Goal: Transaction & Acquisition: Purchase product/service

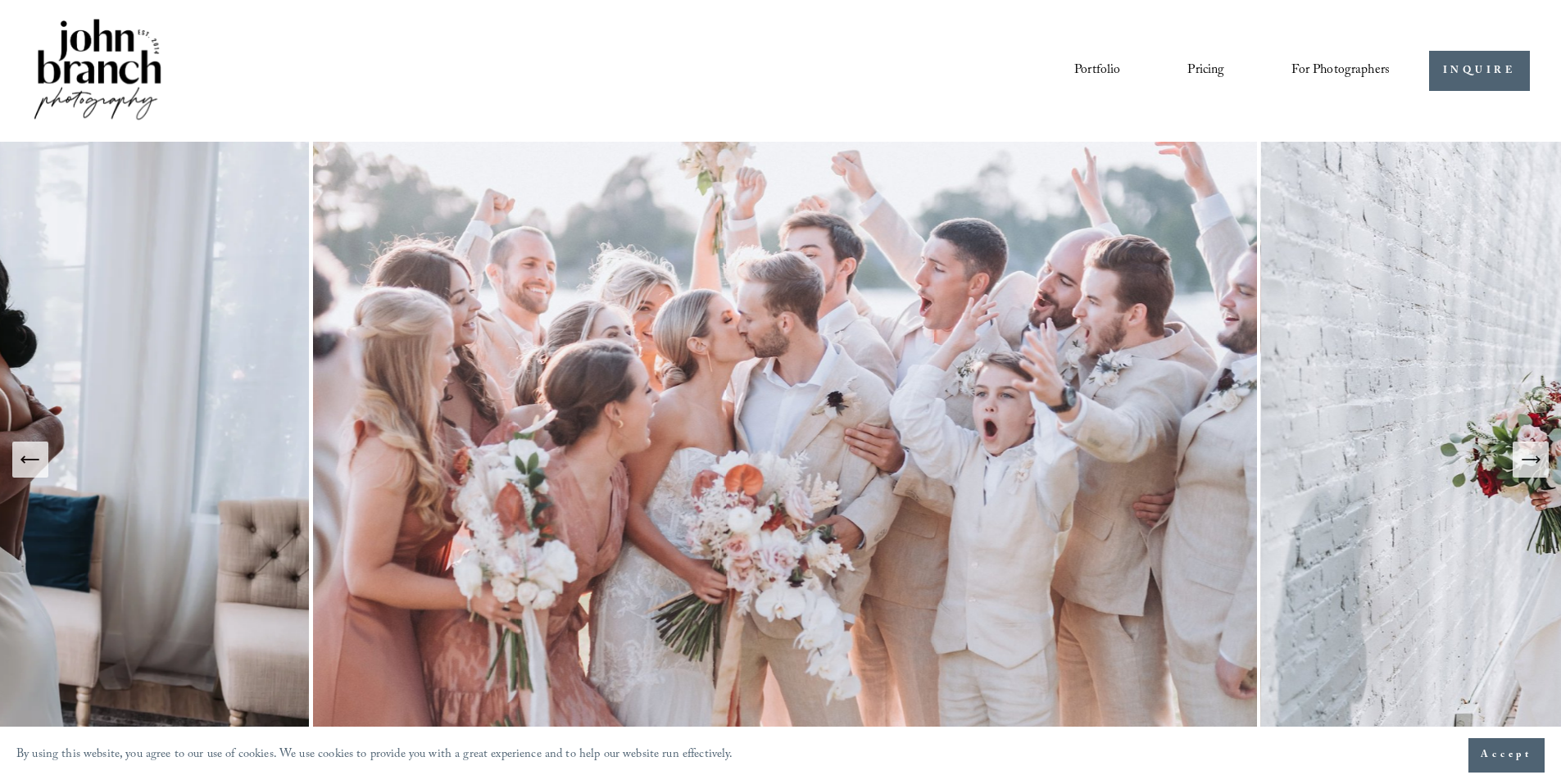
click at [1217, 79] on link "Pricing" at bounding box center [1206, 70] width 37 height 28
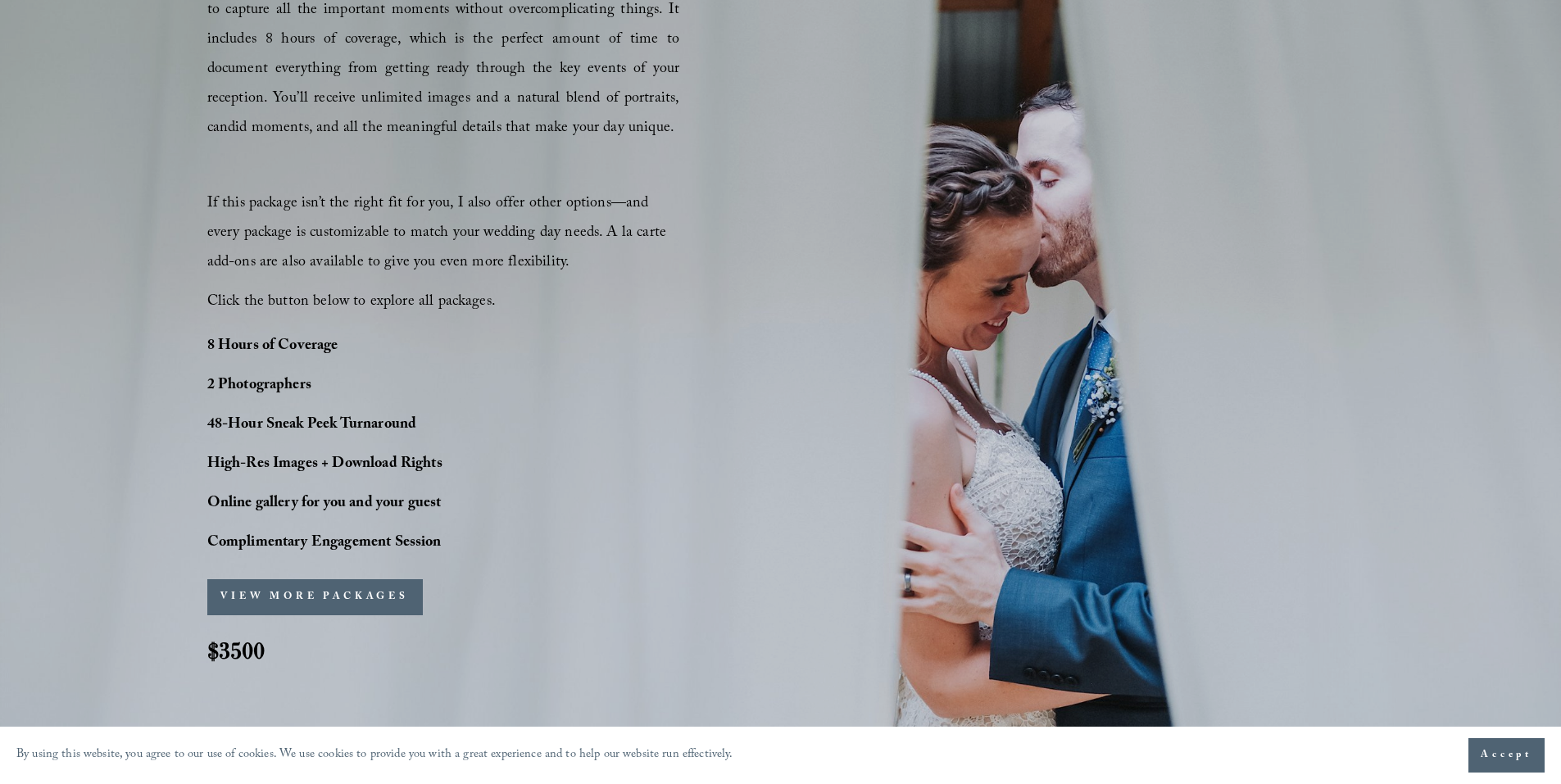
scroll to position [1136, 0]
drag, startPoint x: 454, startPoint y: 464, endPoint x: 202, endPoint y: 458, distance: 252.1
click at [202, 458] on div "PERFECT PHOTO COVERAGE This package is the top choice for our couples and for g…" at bounding box center [780, 293] width 1561 height 799
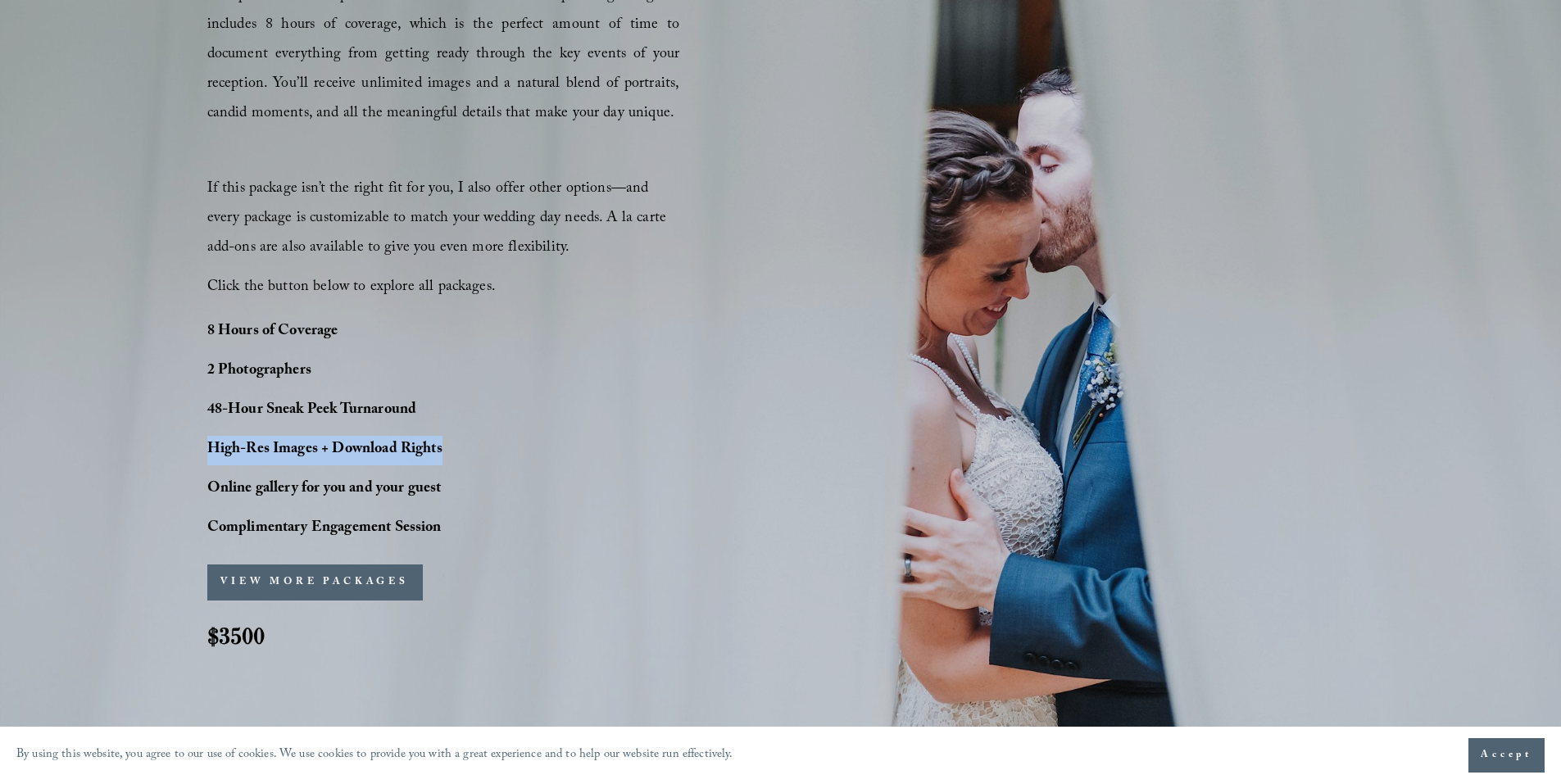
scroll to position [1164, 0]
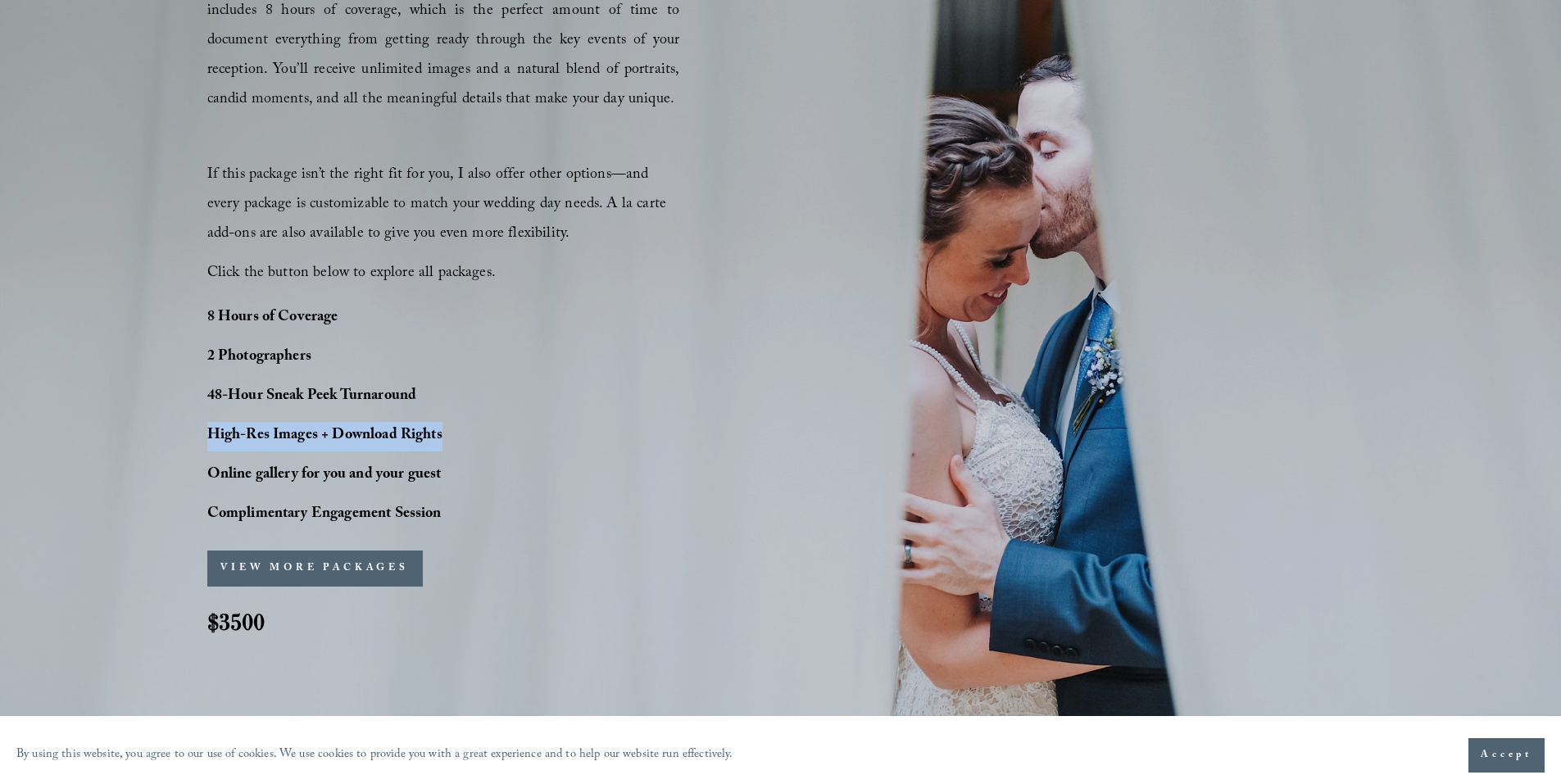
click at [291, 561] on button "VIEW MORE PACKAGES" at bounding box center [315, 568] width 216 height 36
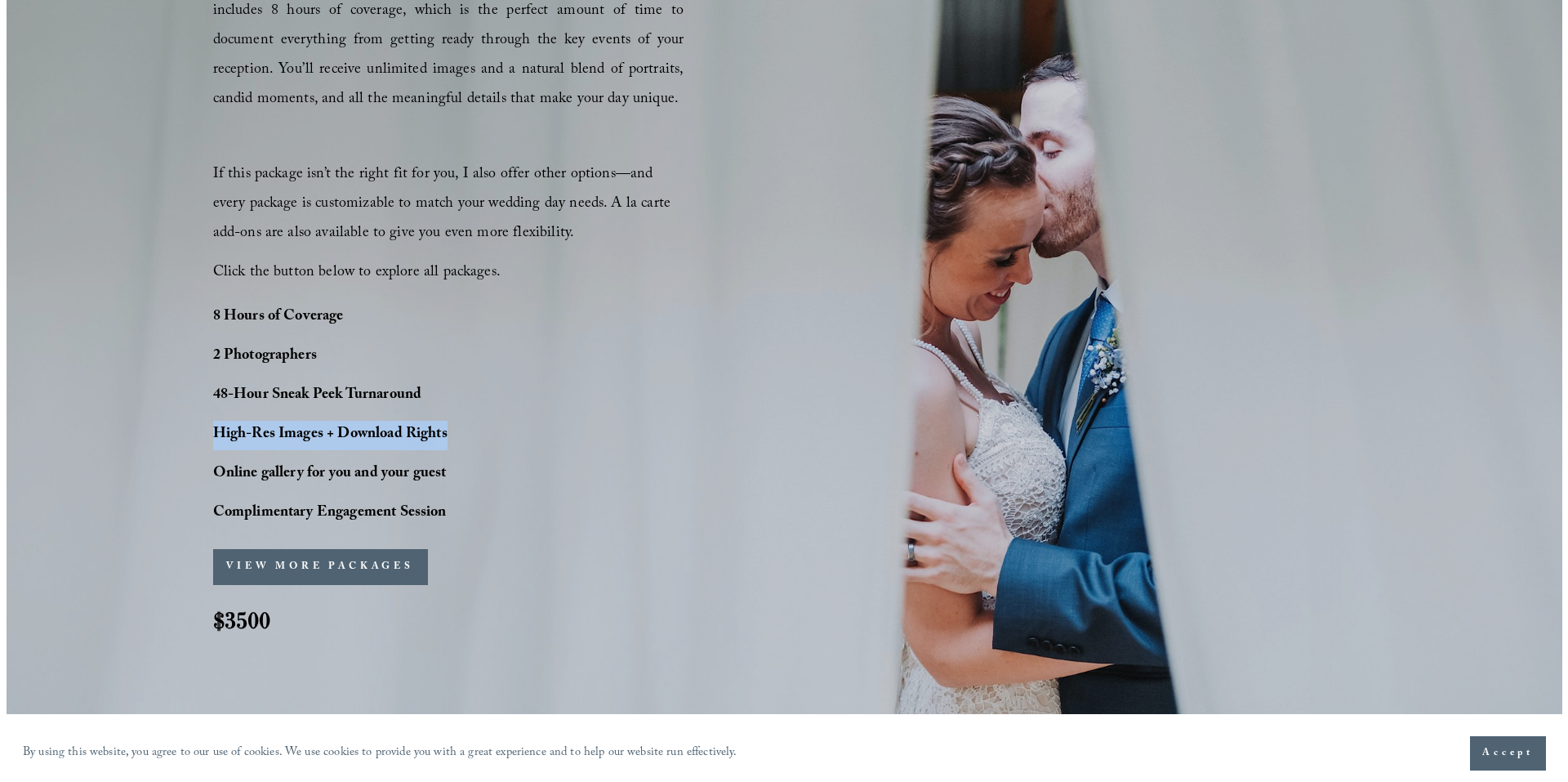
scroll to position [1165, 0]
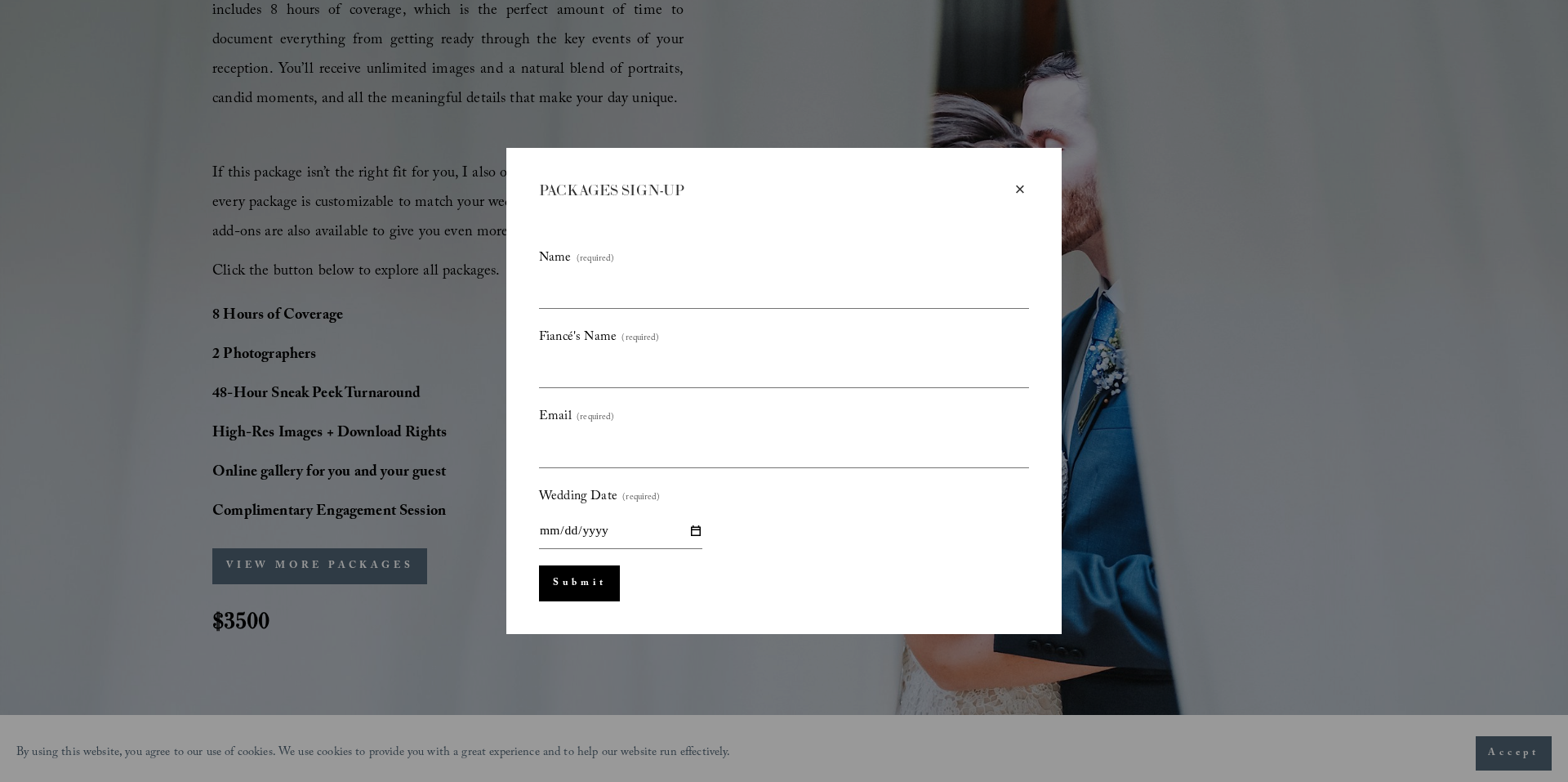
click at [1025, 185] on div "×" at bounding box center [1020, 190] width 18 height 18
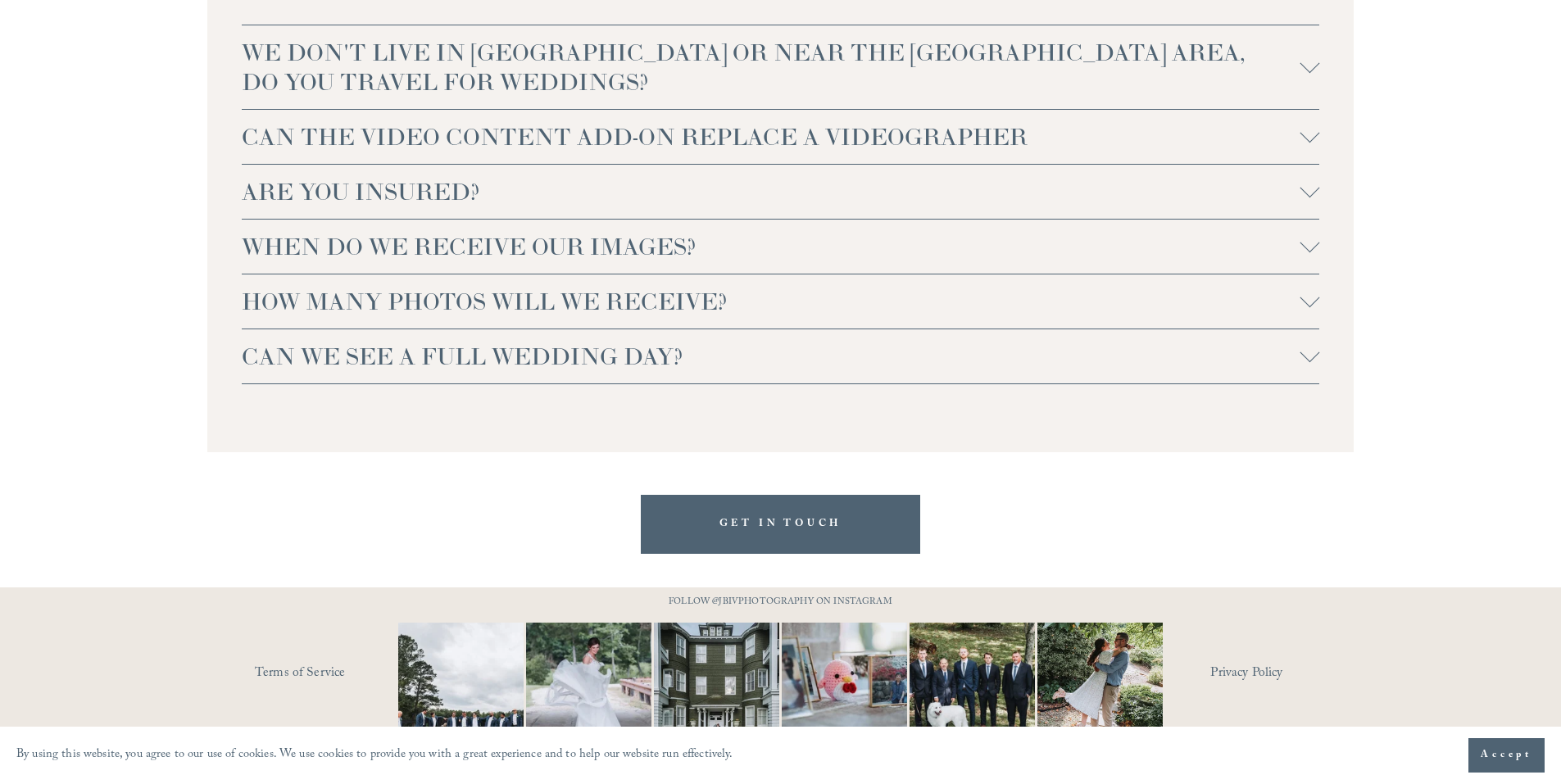
scroll to position [3744, 0]
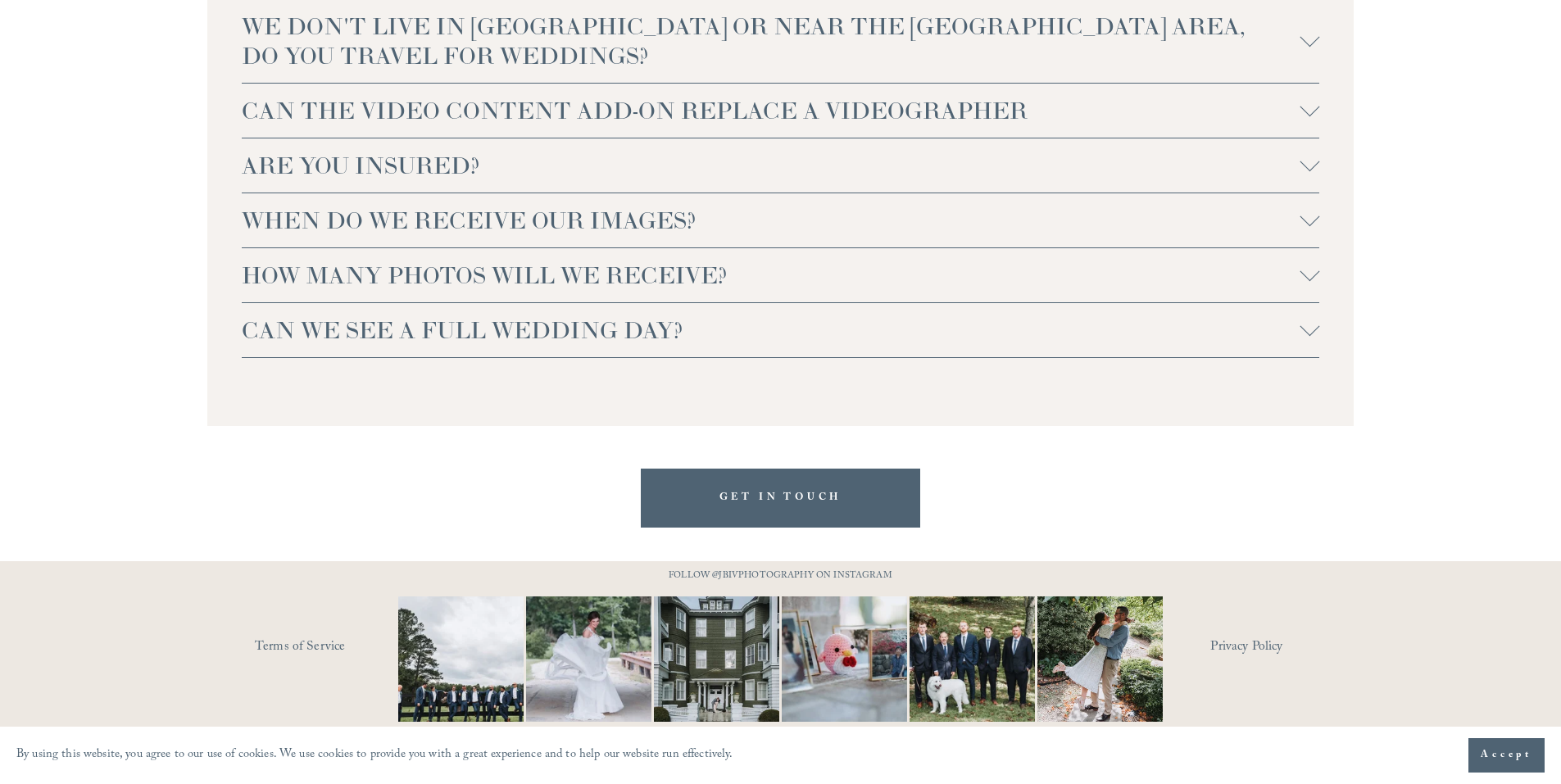
click at [594, 676] on img at bounding box center [589, 659] width 188 height 125
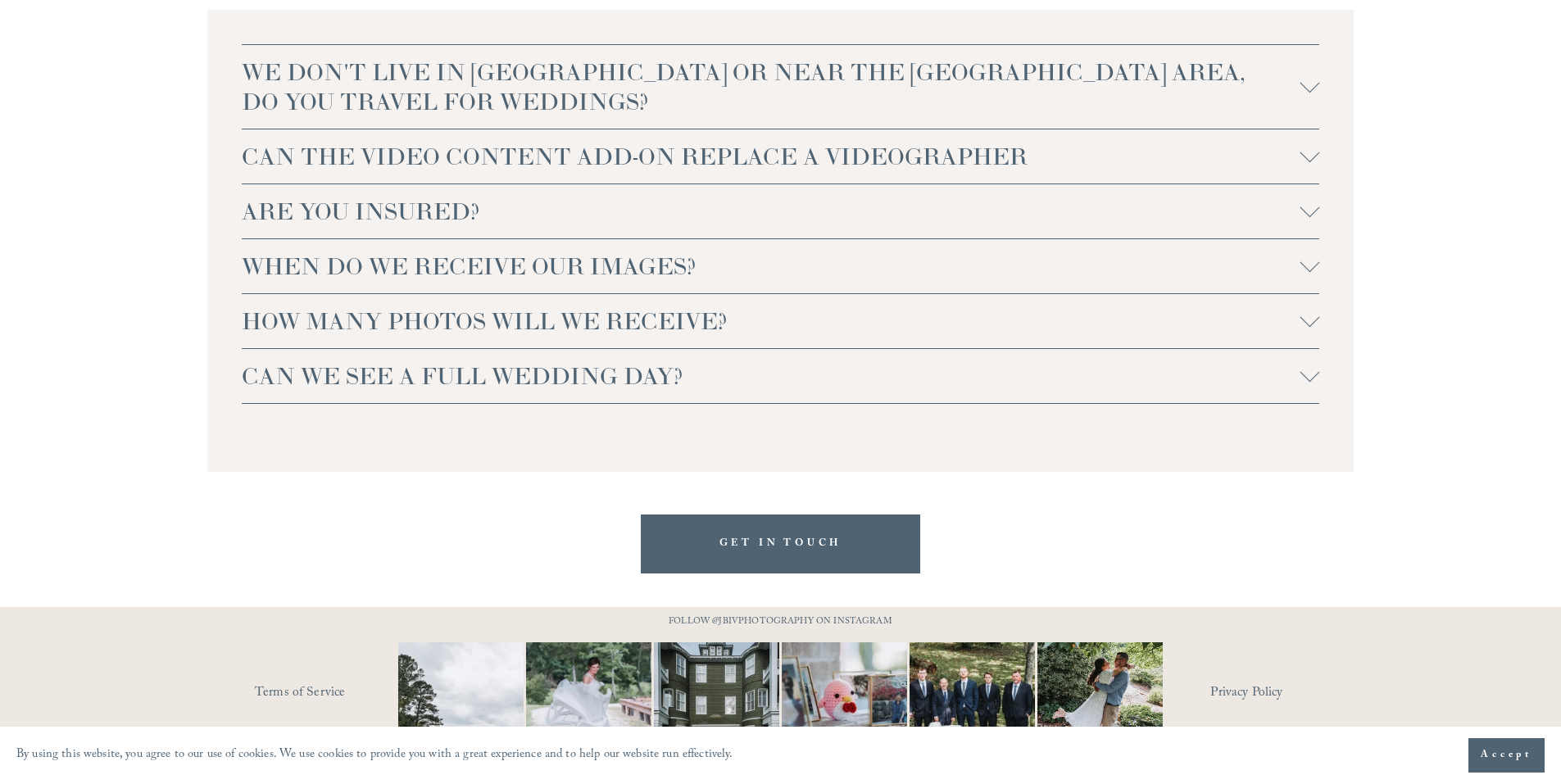
click at [359, 309] on span "HOW MANY PHOTOS WILL WE RECEIVE?" at bounding box center [771, 321] width 1059 height 29
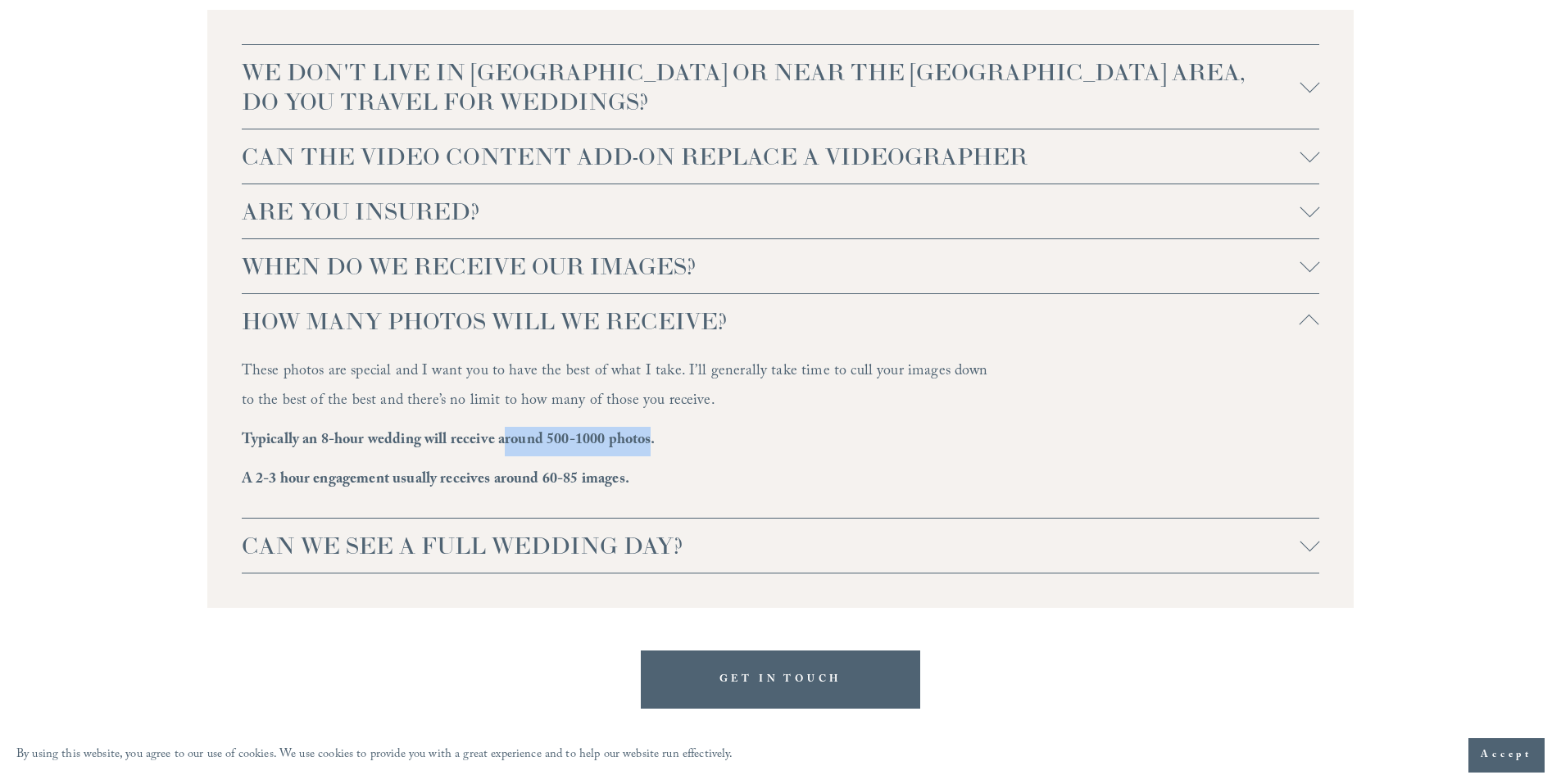
drag, startPoint x: 502, startPoint y: 440, endPoint x: 652, endPoint y: 435, distance: 150.1
click at [652, 435] on strong "Typically an 8-hour wedding will receive around 500-1000 photos." at bounding box center [448, 441] width 414 height 25
copy strong "round 500-1000 photos"
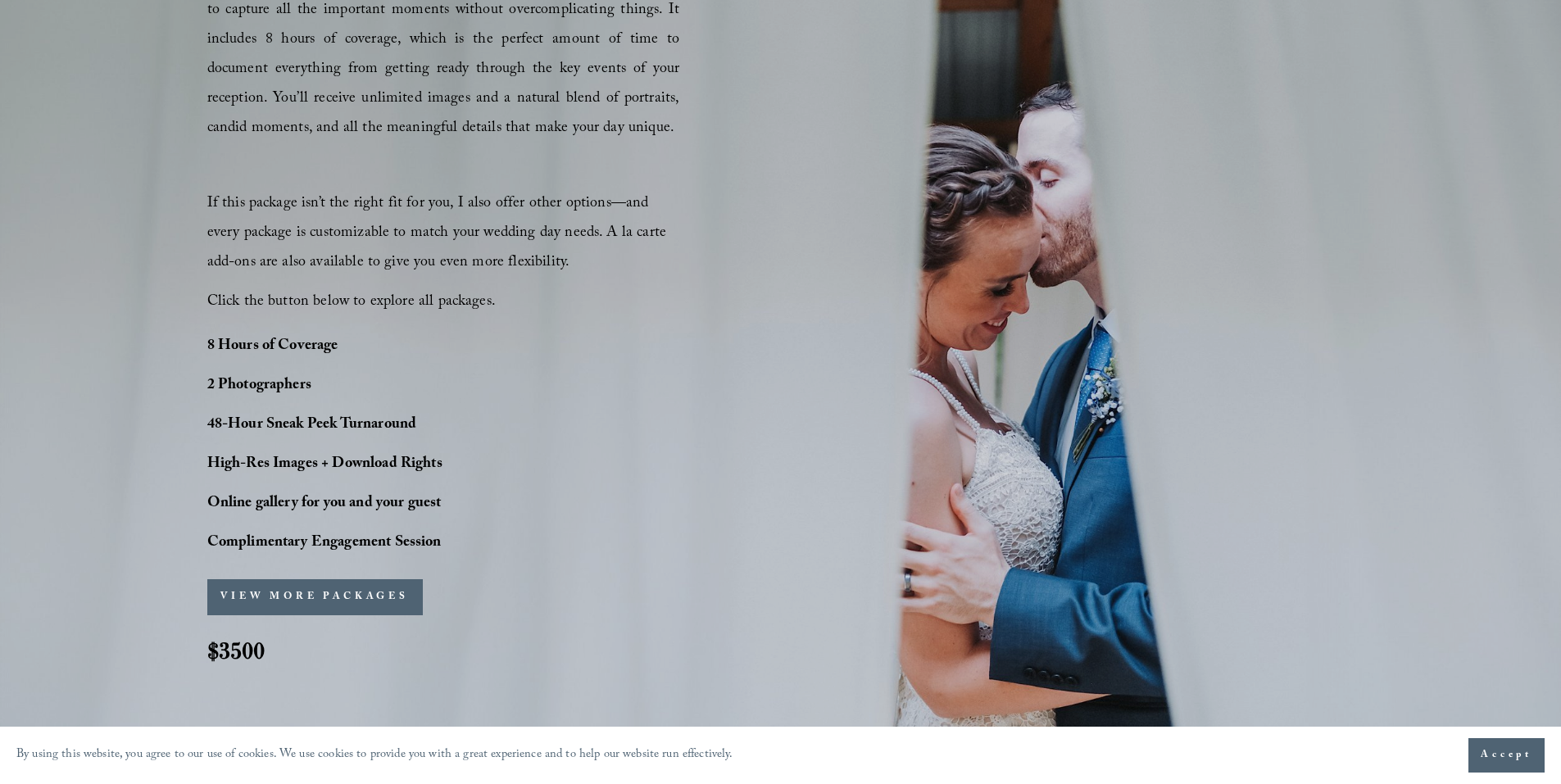
scroll to position [1137, 0]
drag, startPoint x: 443, startPoint y: 461, endPoint x: 209, endPoint y: 461, distance: 234.0
click at [209, 461] on strong "High-Res Images + Download Rights" at bounding box center [324, 463] width 235 height 25
copy strong "High-Res Images + Download Rights"
